Goal: Information Seeking & Learning: Check status

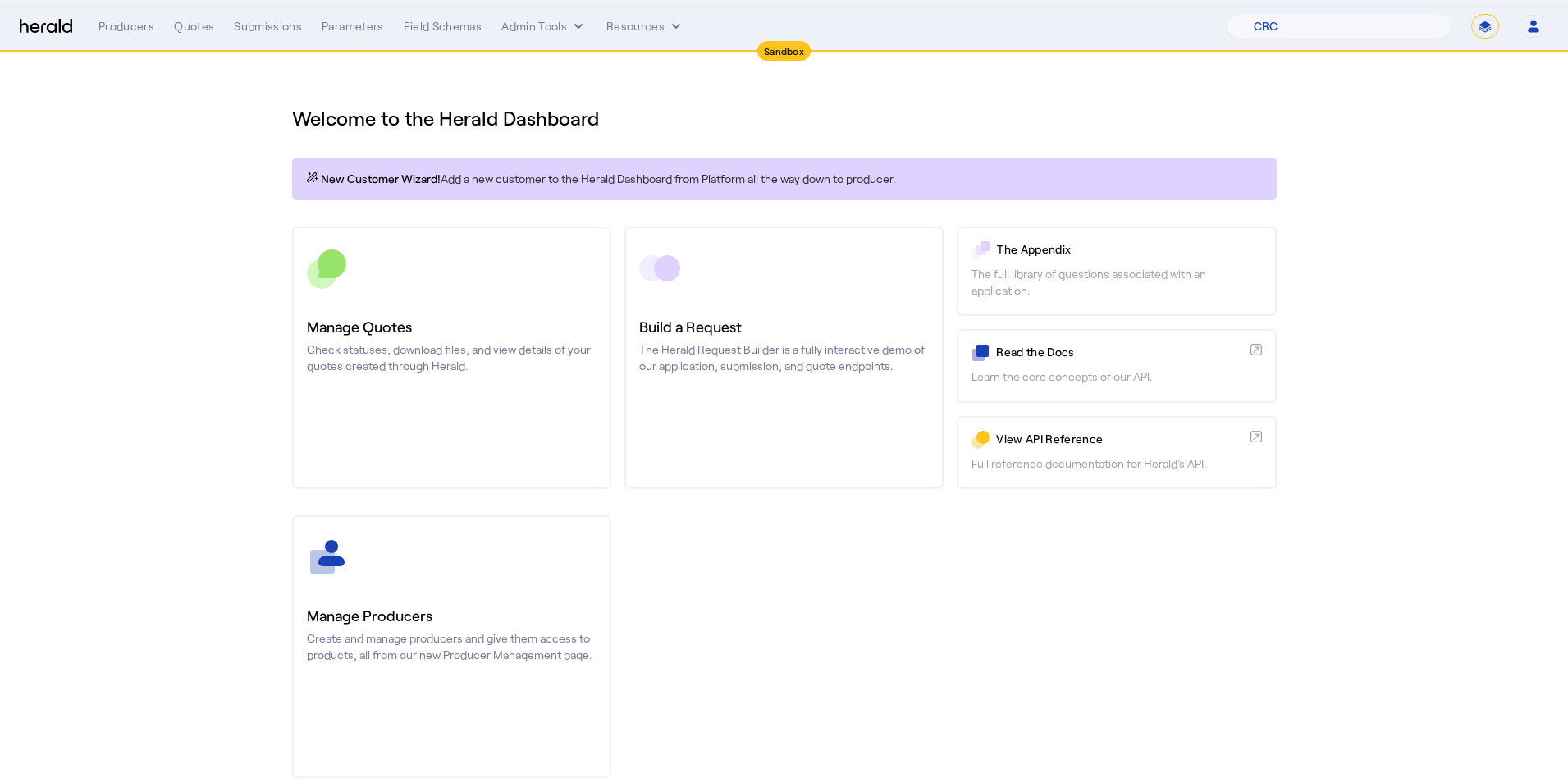
select select "pfm_h3db_crc"
click at [1489, 29] on select "**********" at bounding box center [1485, 25] width 28 height 24
select select "**********"
click at [1473, 14] on select "**********" at bounding box center [1485, 25] width 28 height 24
click at [1353, 29] on select "1Fort Affinity Risk Billy BindHQ Bunker CRC Campus Coverage Citadel Fifthwall F…" at bounding box center [1371, 25] width 162 height 24
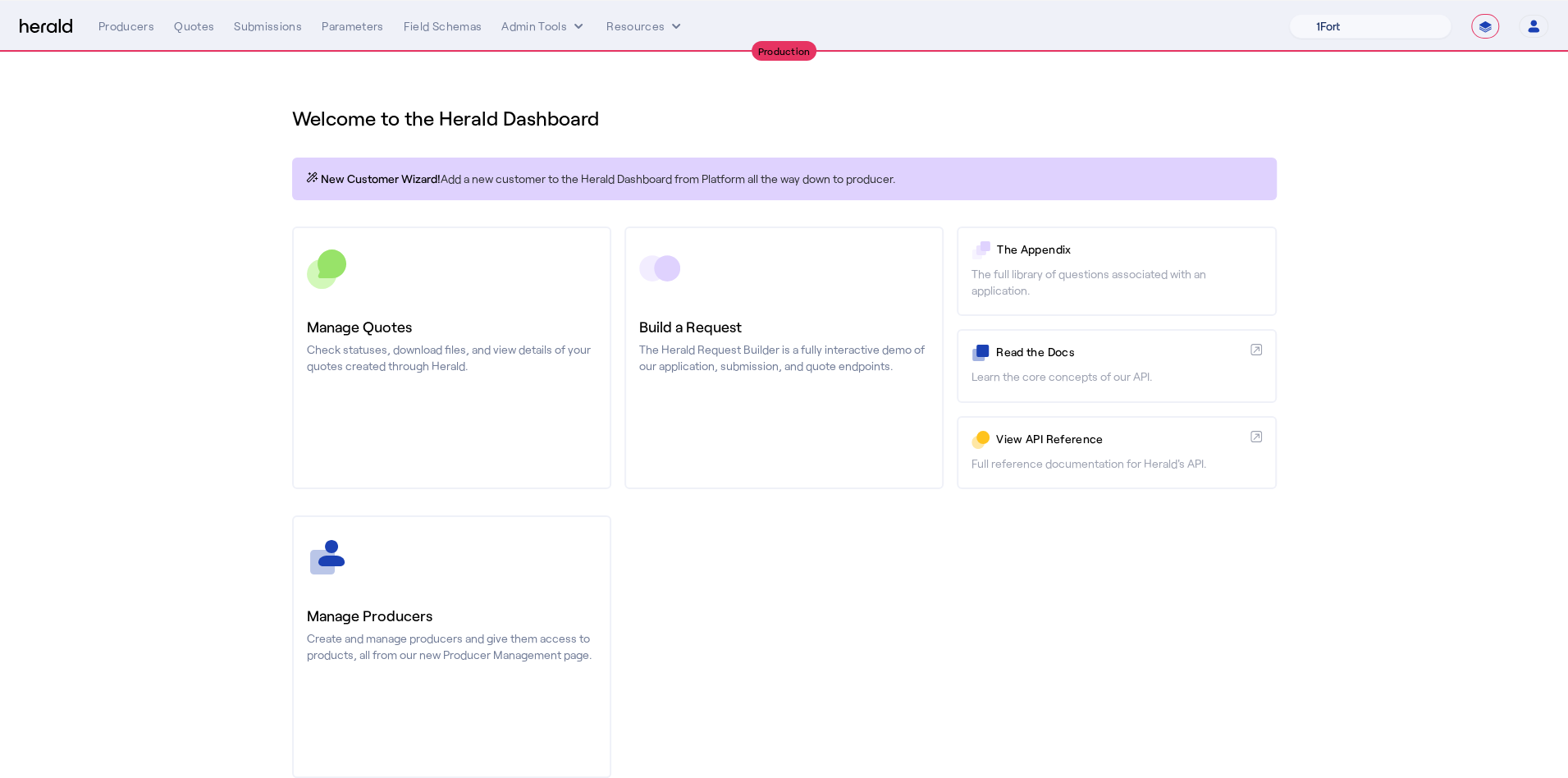
select select "pfm_lx2v_founder_shield"
click at [1290, 14] on select "1Fort Affinity Risk Billy BindHQ Bunker CRC Campus Coverage Citadel Fifthwall F…" at bounding box center [1371, 25] width 162 height 24
click at [189, 28] on div "Quotes" at bounding box center [194, 26] width 40 height 17
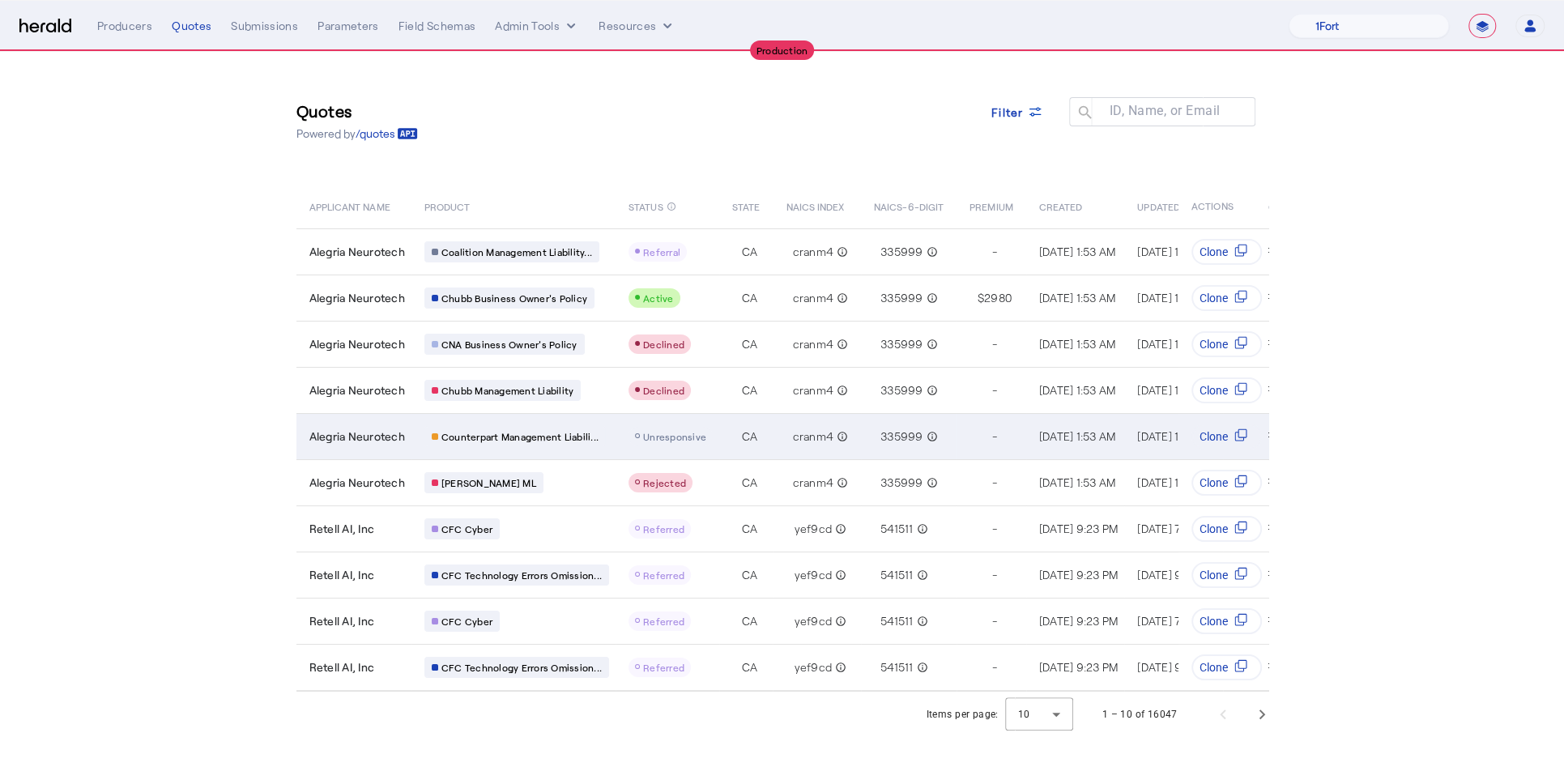
click at [792, 436] on span "cranm4" at bounding box center [812, 436] width 41 height 16
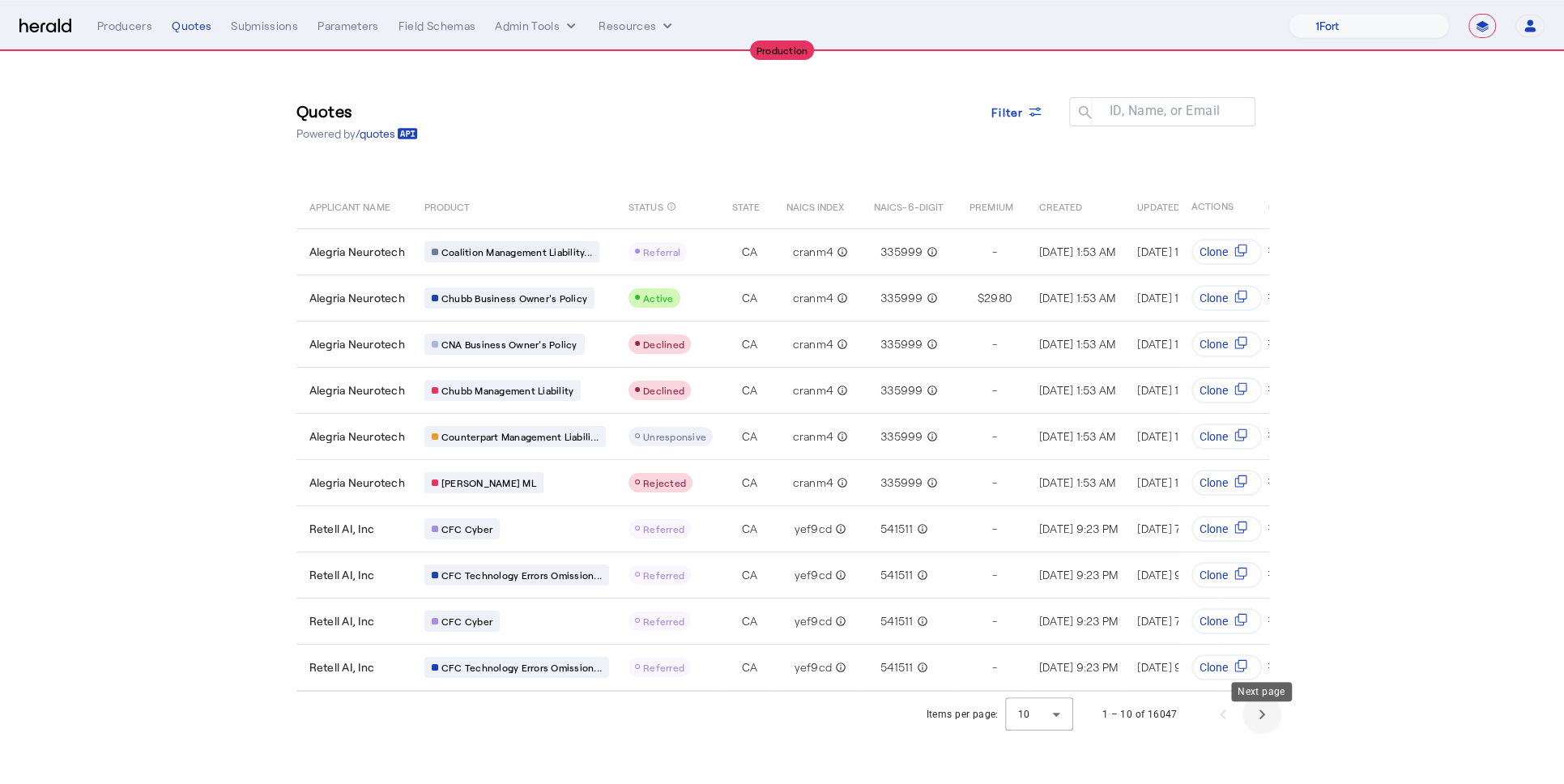
click at [1256, 730] on span "Next page" at bounding box center [1262, 714] width 39 height 39
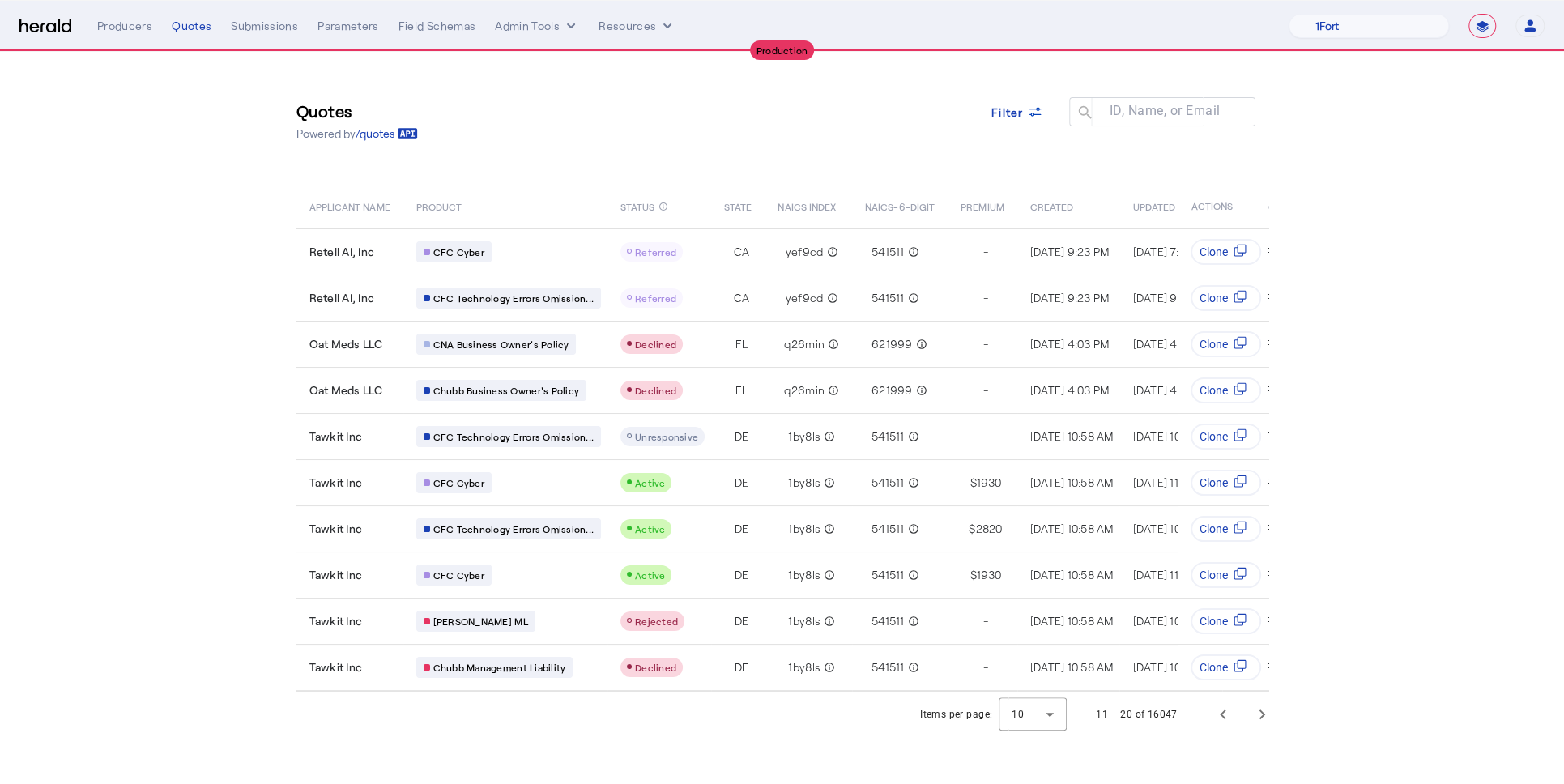
click at [1285, 732] on div "Items per page: 10 11 – 20 of 16047" at bounding box center [1098, 714] width 376 height 45
click at [1271, 732] on span "Next page" at bounding box center [1262, 714] width 39 height 39
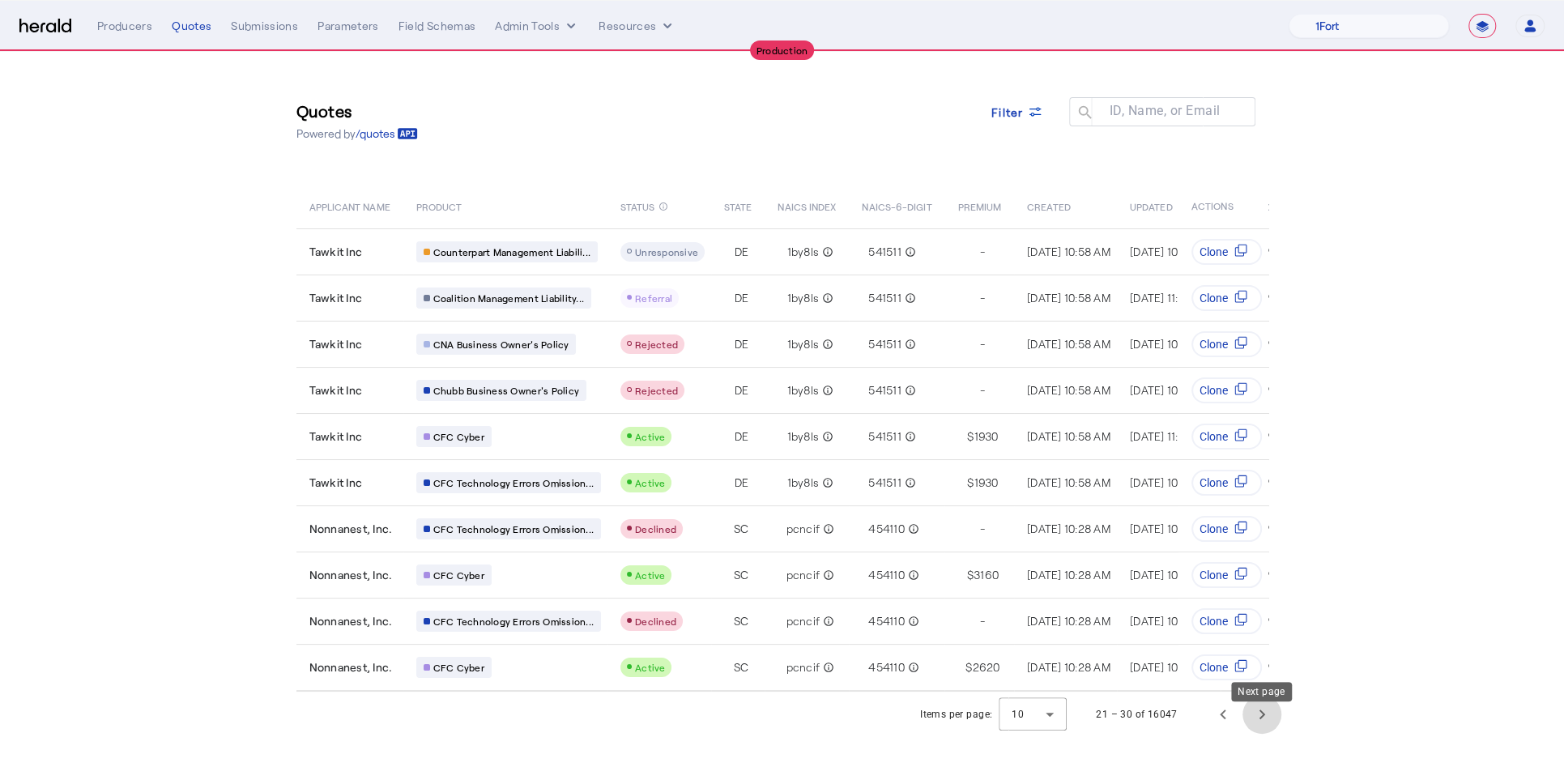
click at [1247, 720] on span "Next page" at bounding box center [1262, 714] width 39 height 39
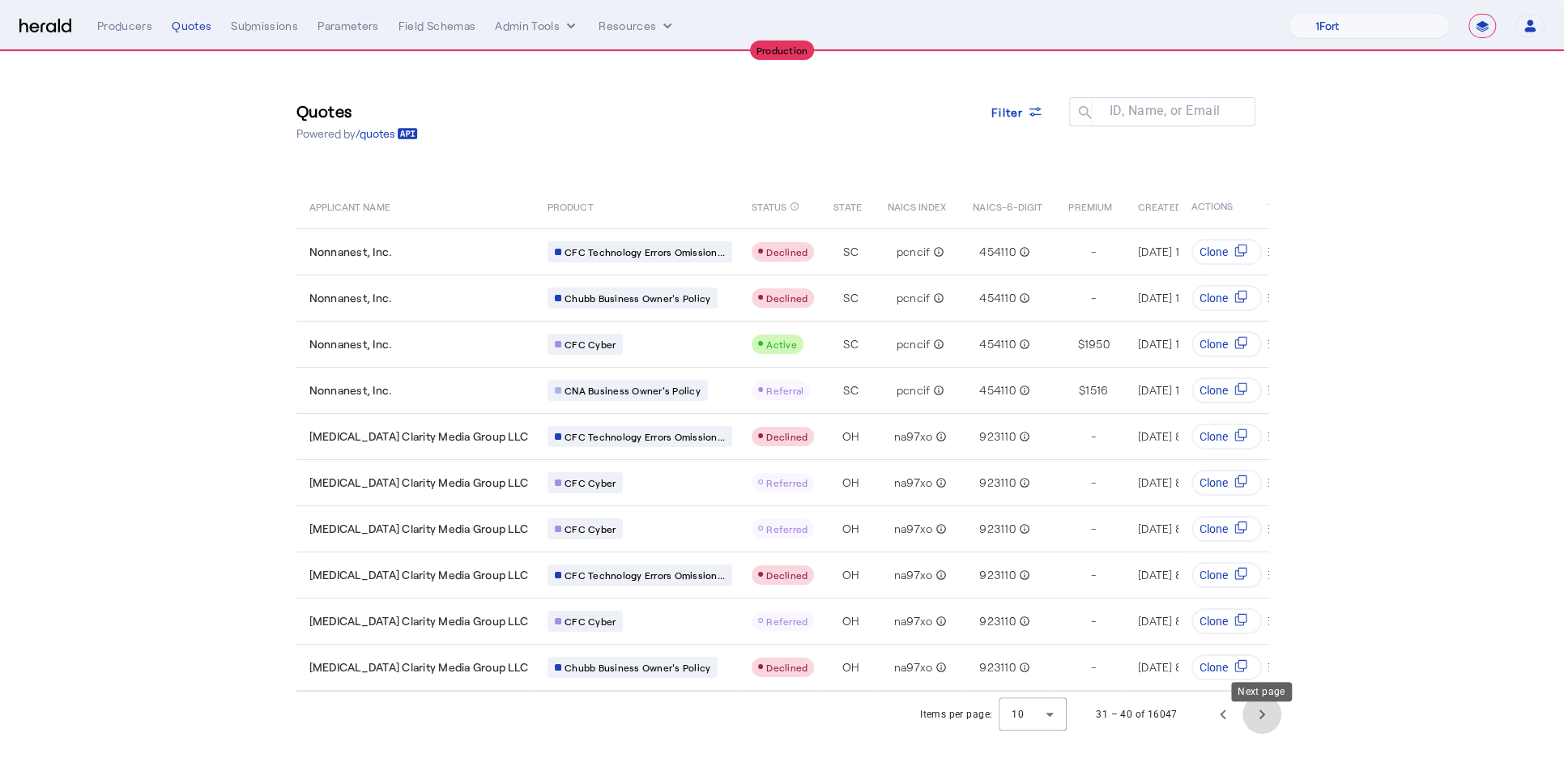
click at [1247, 722] on span "Next page" at bounding box center [1262, 714] width 39 height 39
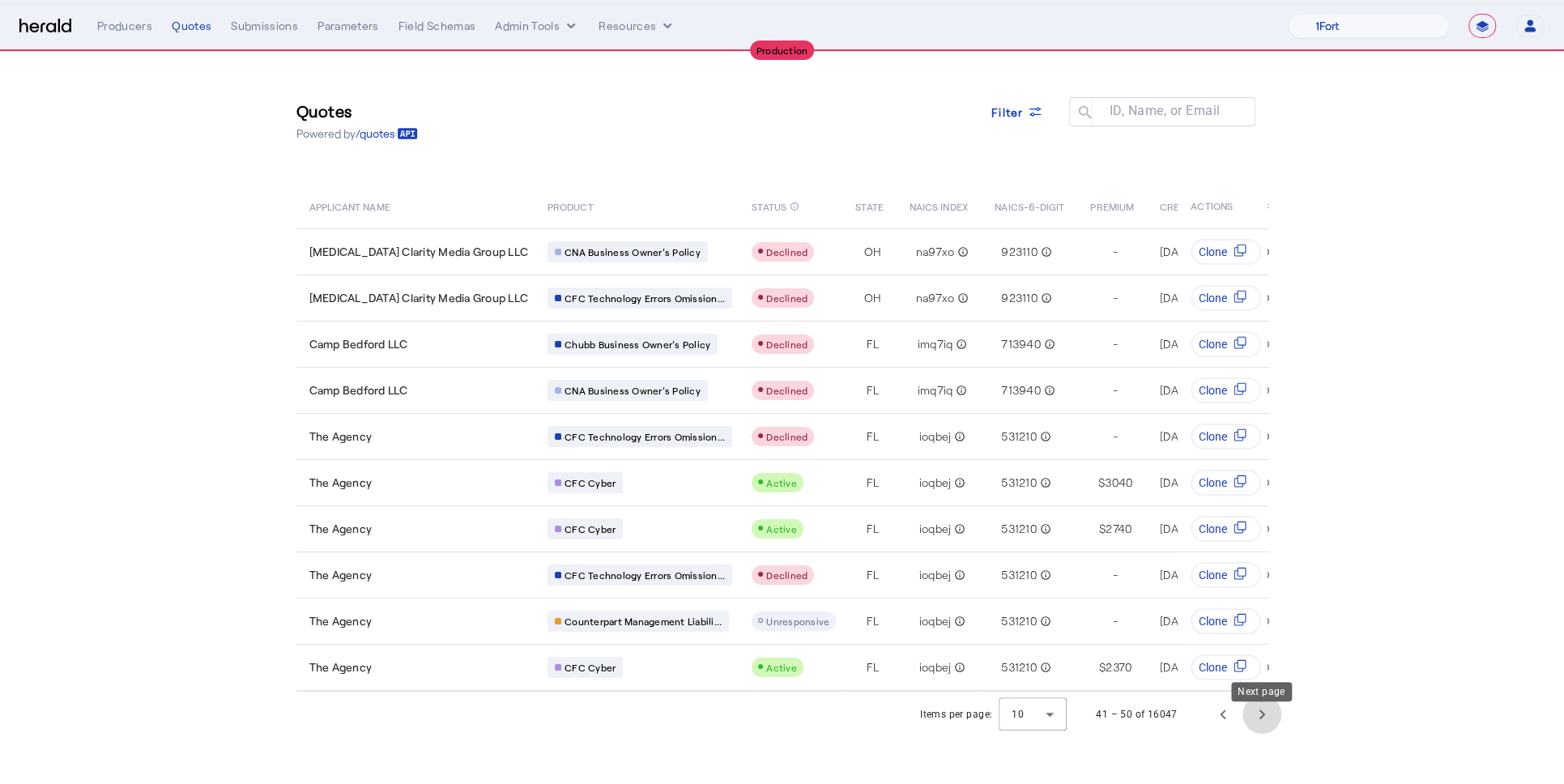
click at [1247, 722] on span "Next page" at bounding box center [1262, 714] width 39 height 39
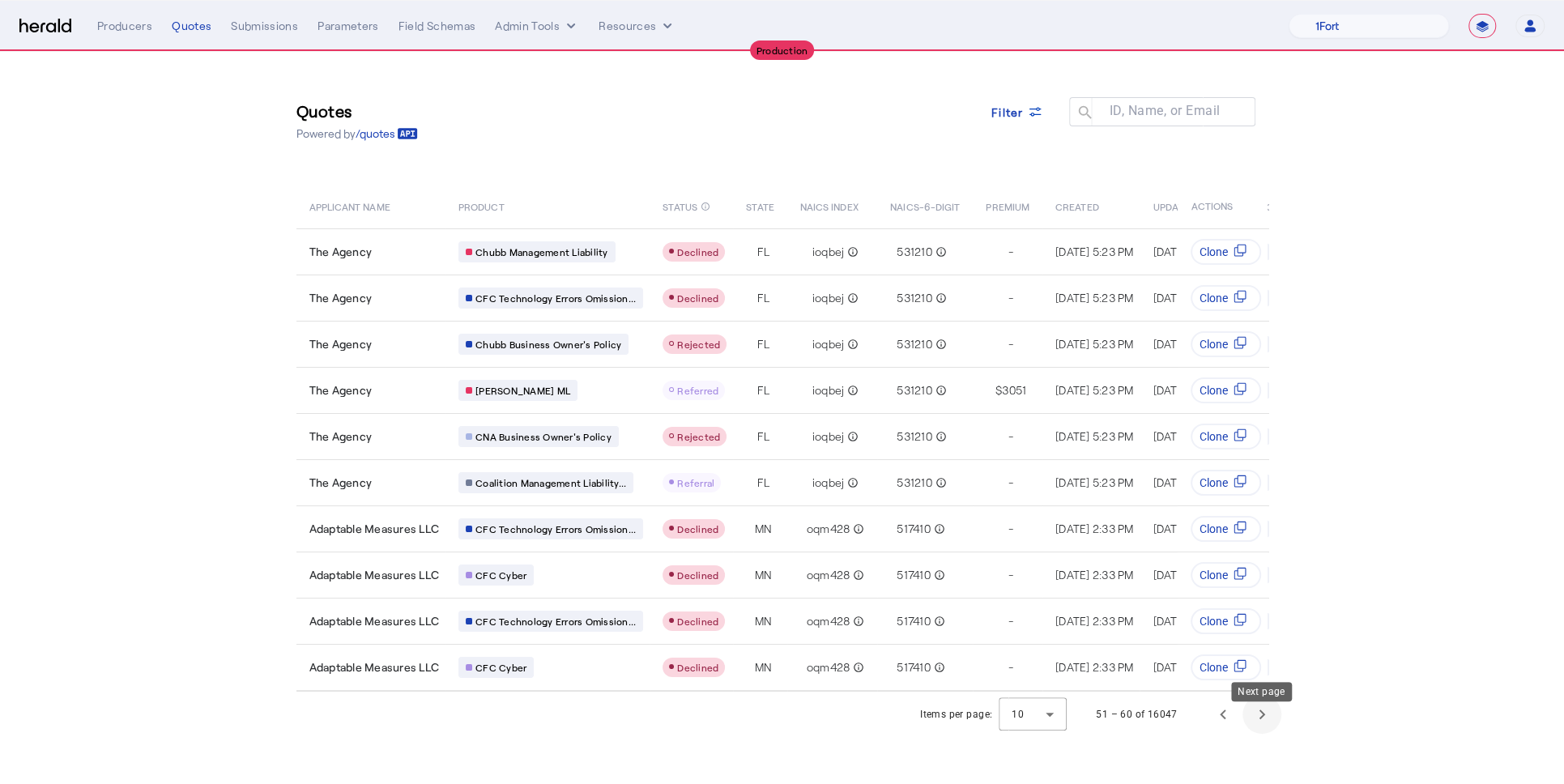
click at [1247, 721] on span "Next page" at bounding box center [1262, 714] width 39 height 39
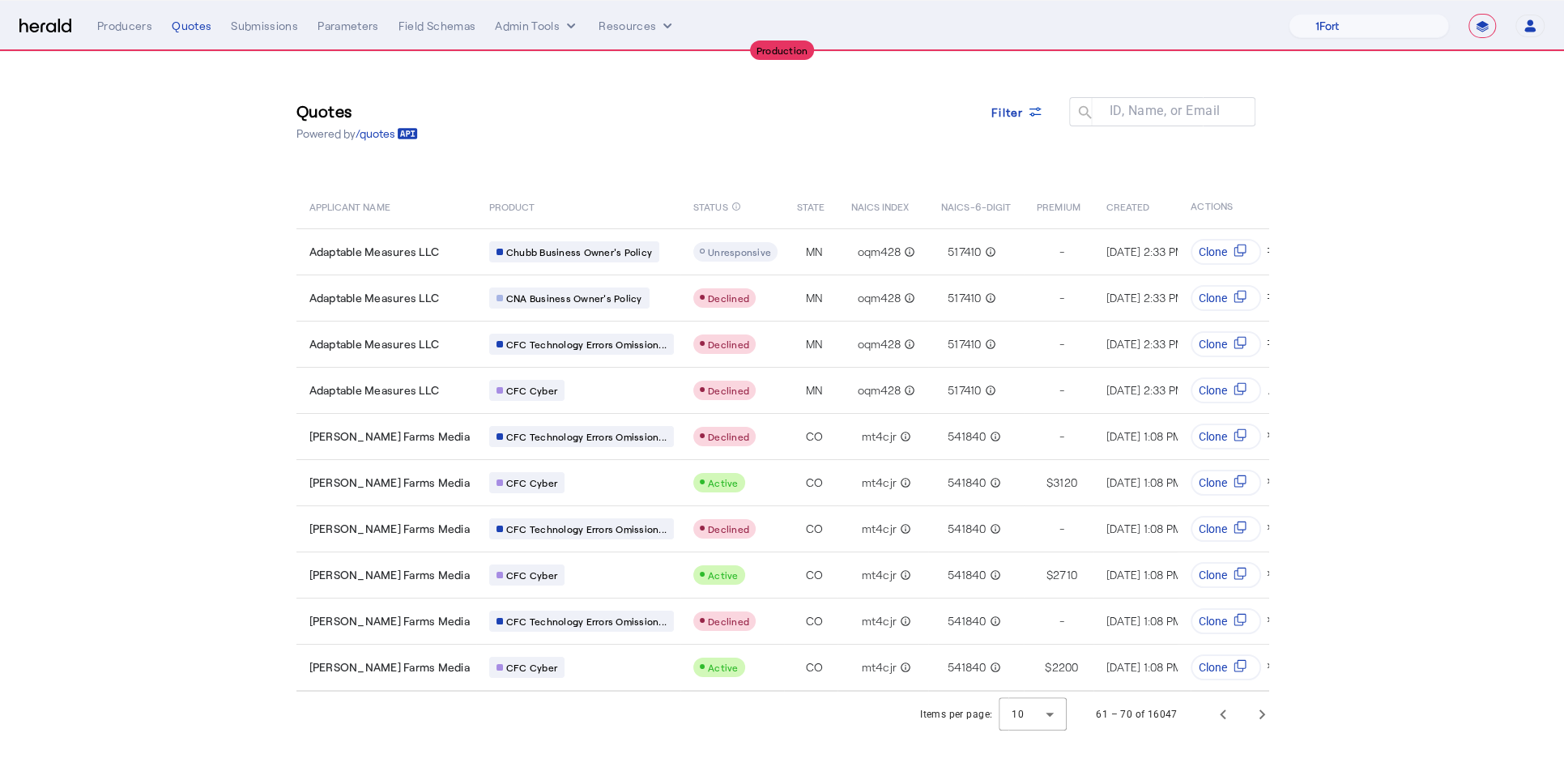
click at [1194, 716] on div "61 – 70 of 16047" at bounding box center [1178, 714] width 205 height 39
click at [1209, 725] on span "Previous page" at bounding box center [1223, 714] width 39 height 39
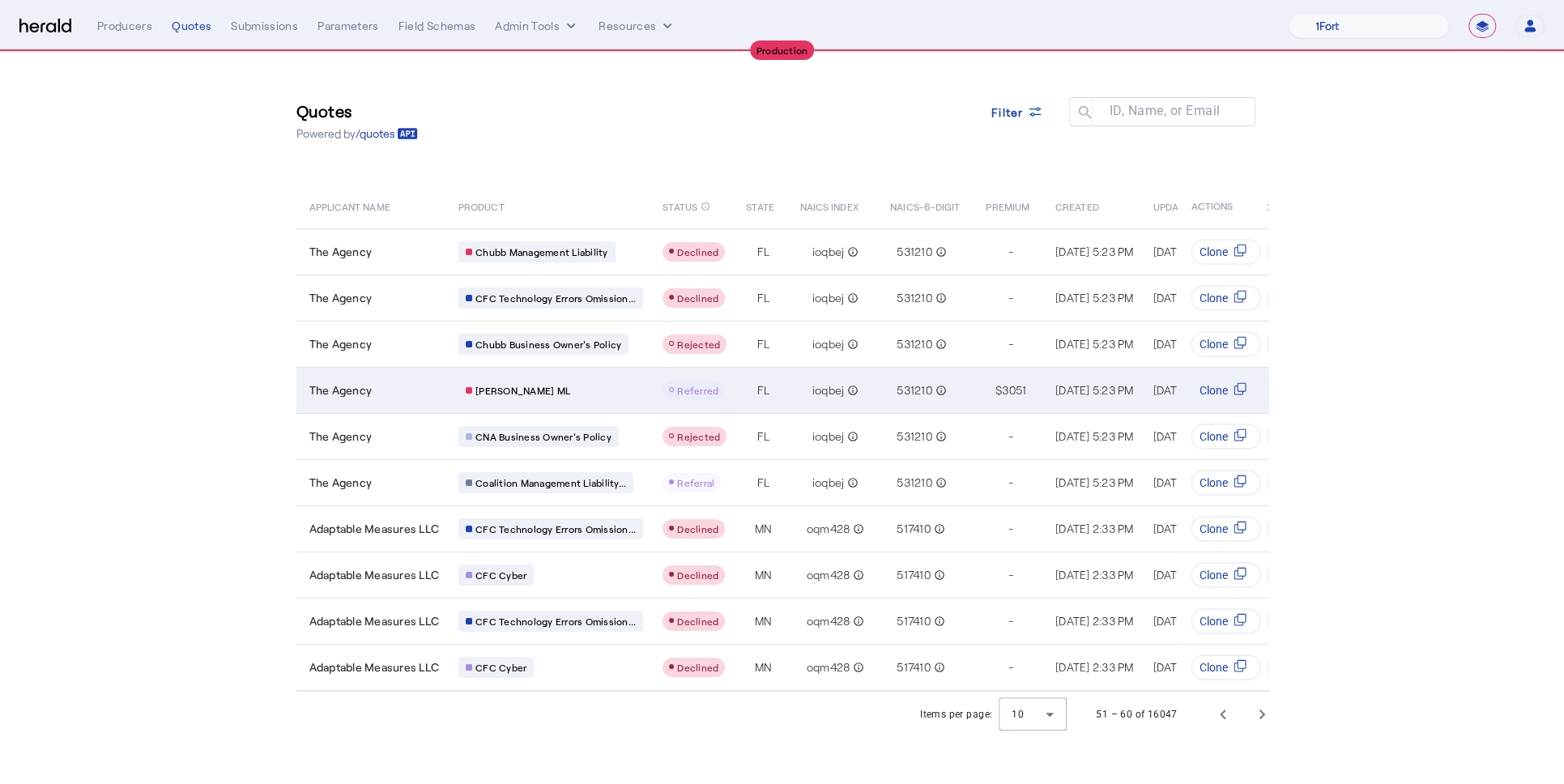
click at [369, 386] on span "The Agency" at bounding box center [341, 390] width 63 height 16
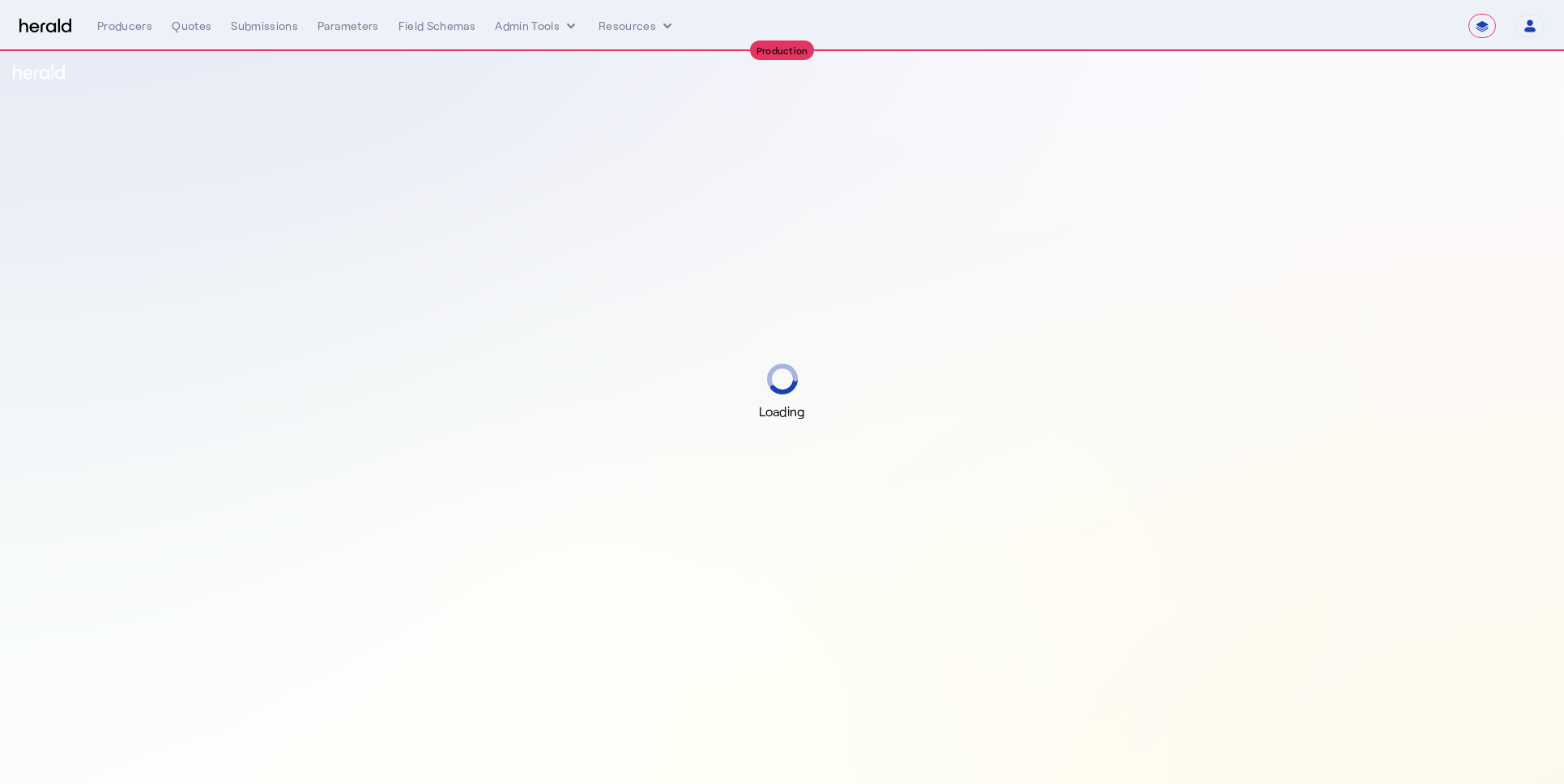
select select "**********"
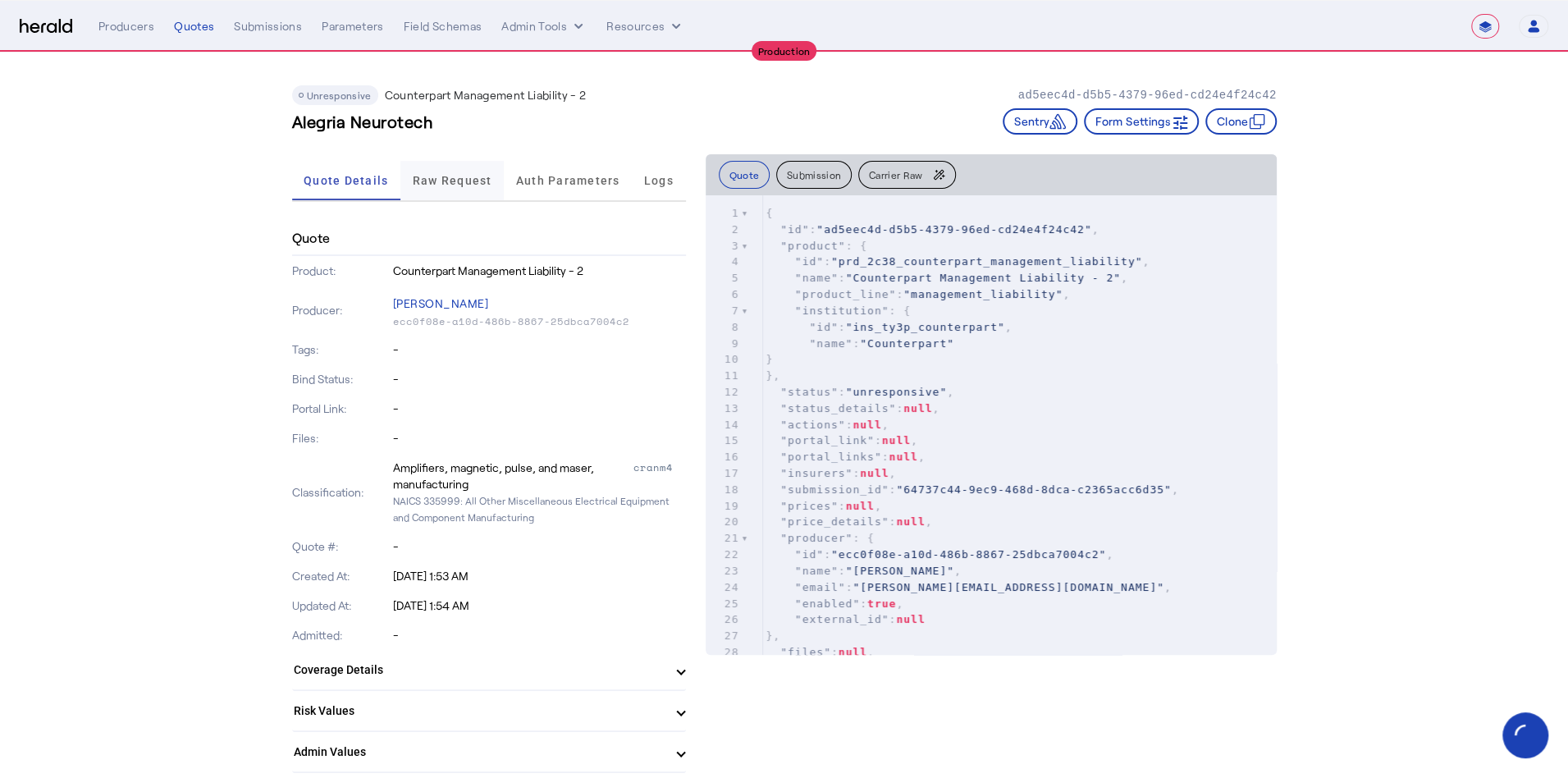
click at [465, 183] on span "Raw Request" at bounding box center [452, 181] width 80 height 12
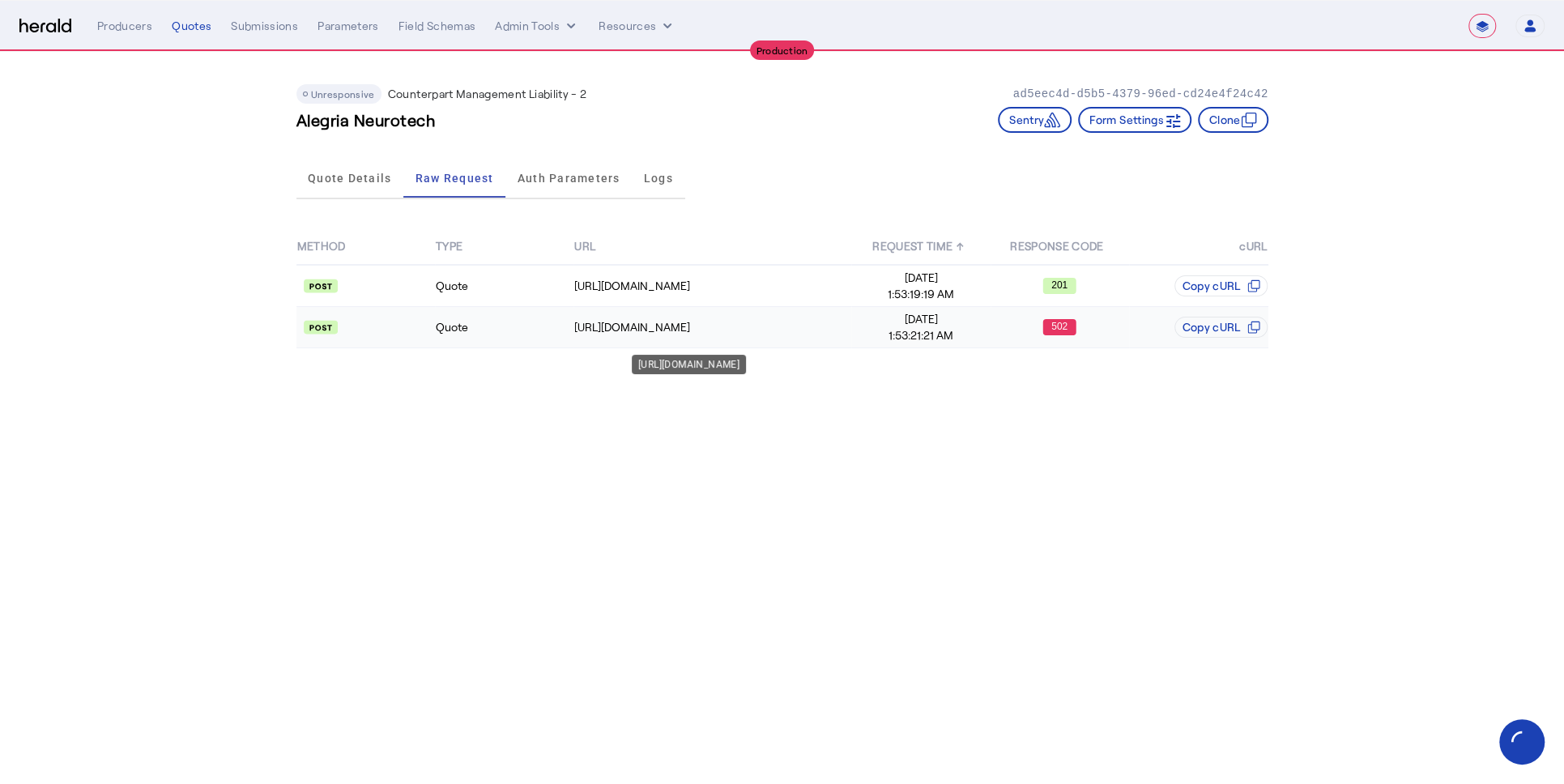
click at [799, 337] on td "[URL][DOMAIN_NAME]" at bounding box center [711, 327] width 277 height 41
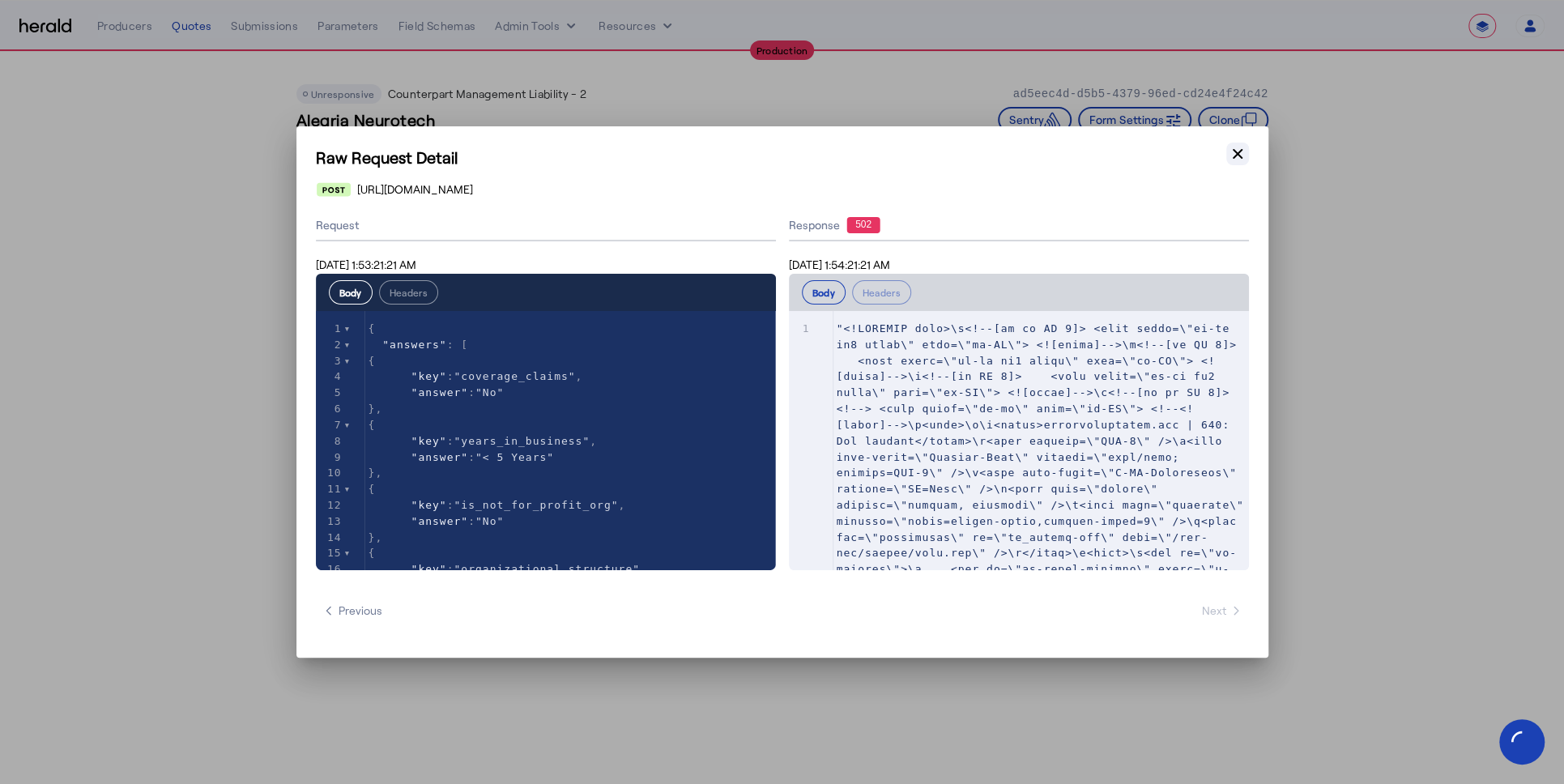
click at [1238, 143] on button "Close modal" at bounding box center [1238, 154] width 23 height 23
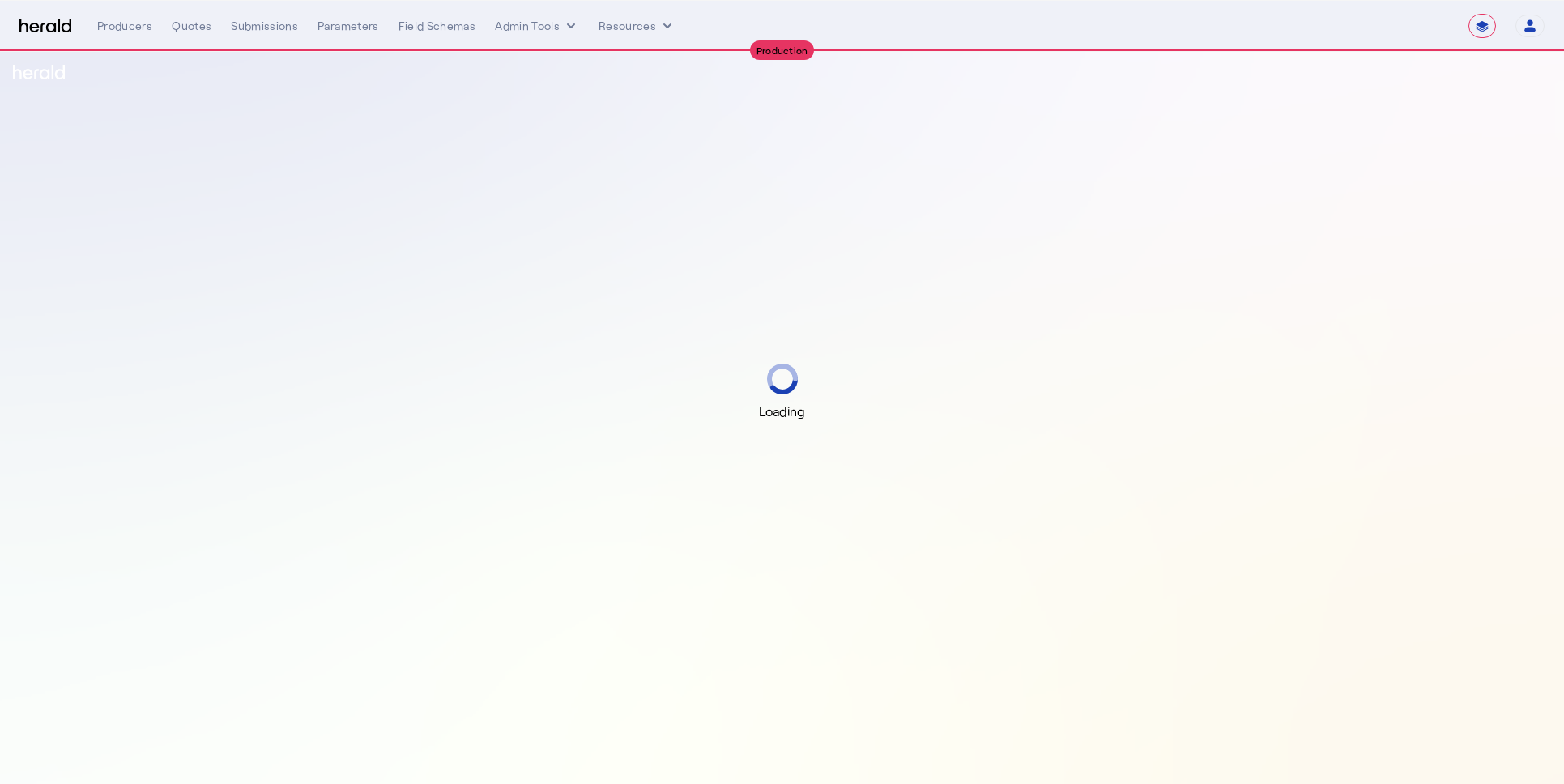
select select "**********"
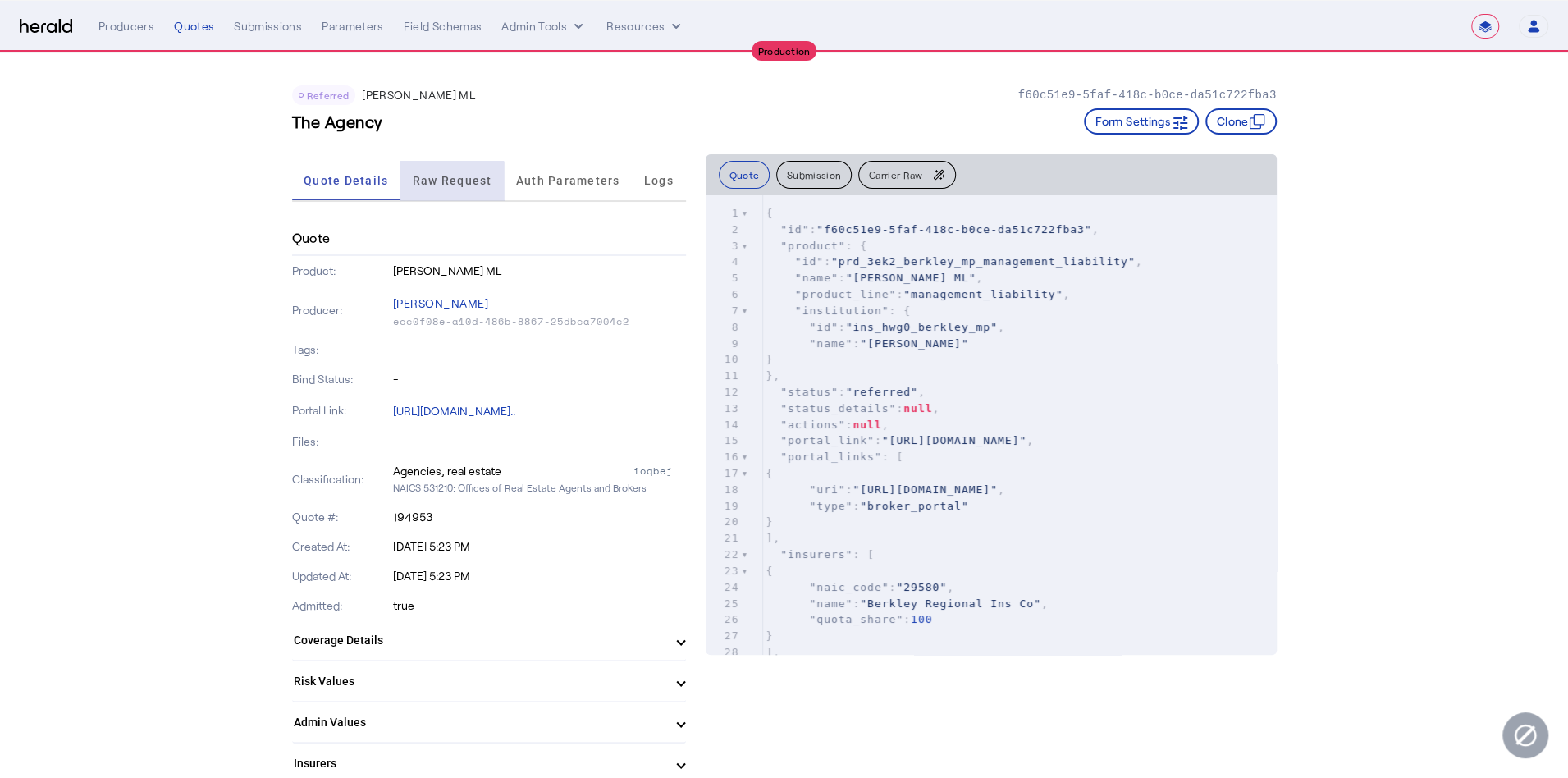
click at [445, 196] on span "Raw Request" at bounding box center [452, 180] width 80 height 40
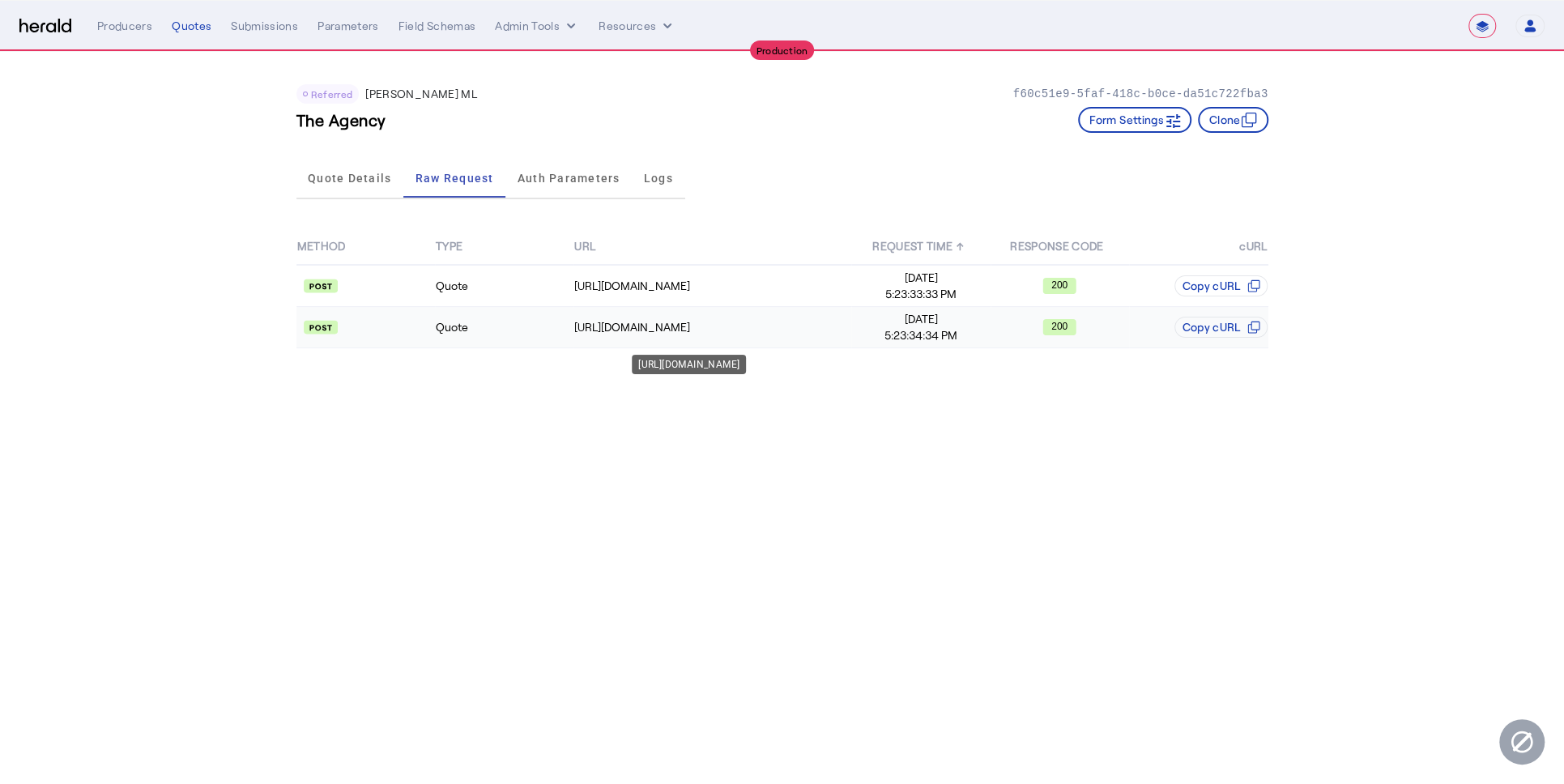
click at [739, 340] on td "https://gateway.wrberkley.com/091/partnerapi/getQuote" at bounding box center [711, 327] width 277 height 41
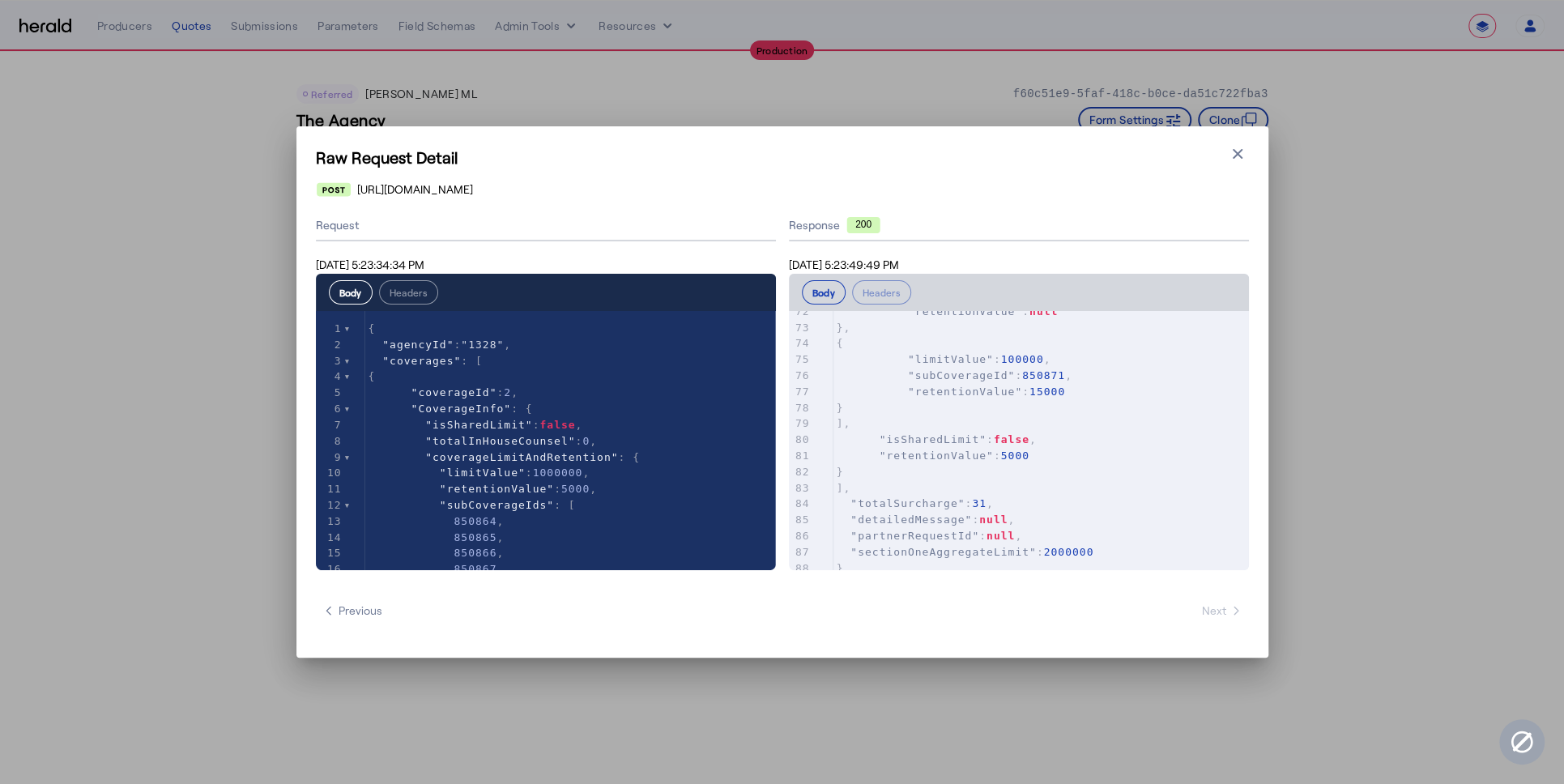
scroll to position [1205, 0]
click at [1230, 151] on icon "button" at bounding box center [1238, 154] width 16 height 16
